Goal: Task Accomplishment & Management: Manage account settings

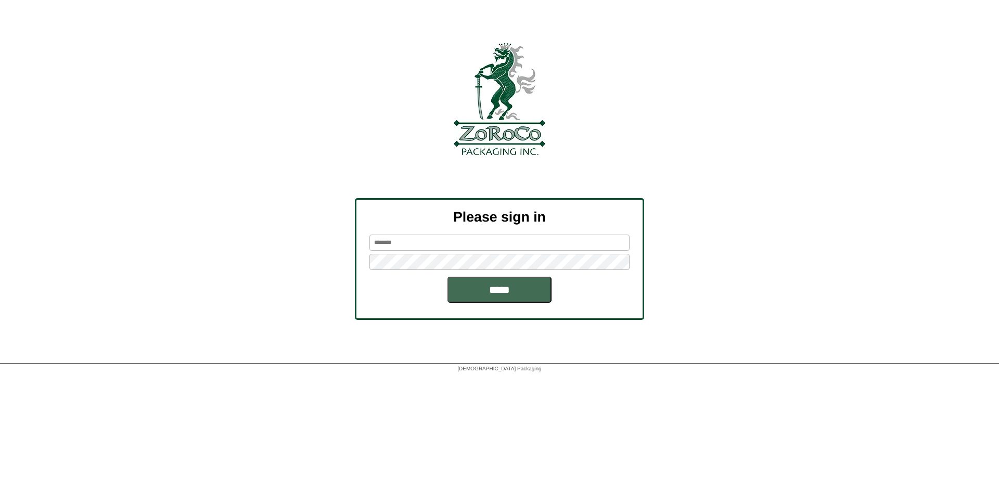
type input "****"
click at [502, 289] on input "*****" at bounding box center [500, 290] width 104 height 26
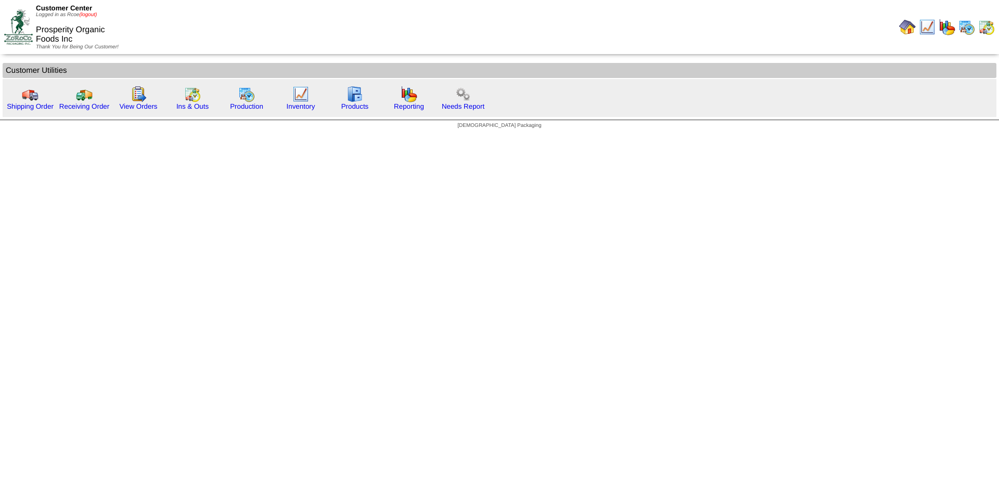
click at [90, 14] on link "(logout)" at bounding box center [88, 15] width 18 height 6
